Goal: Task Accomplishment & Management: Use online tool/utility

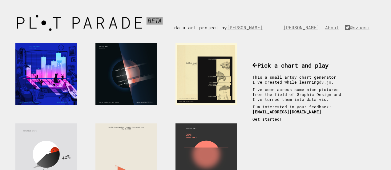
click at [261, 121] on link "Get started!" at bounding box center [268, 118] width 30 height 5
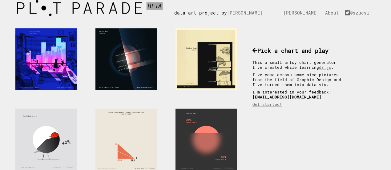
scroll to position [8, 0]
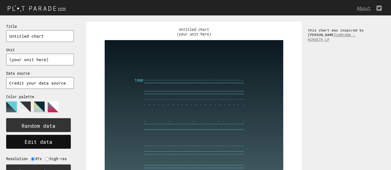
click at [55, 145] on button "Edit data" at bounding box center [38, 142] width 65 height 14
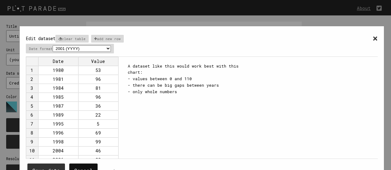
click at [86, 163] on button "Cancel" at bounding box center [83, 170] width 28 height 14
